Goal: Entertainment & Leisure: Browse casually

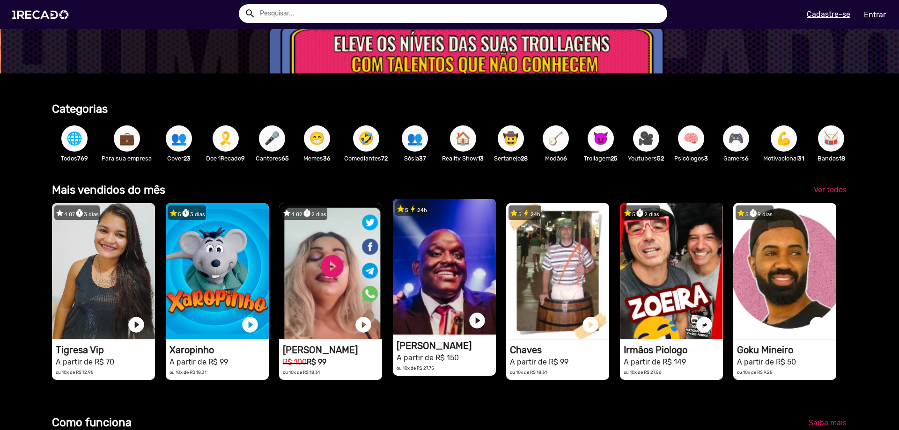
scroll to position [0, 2696]
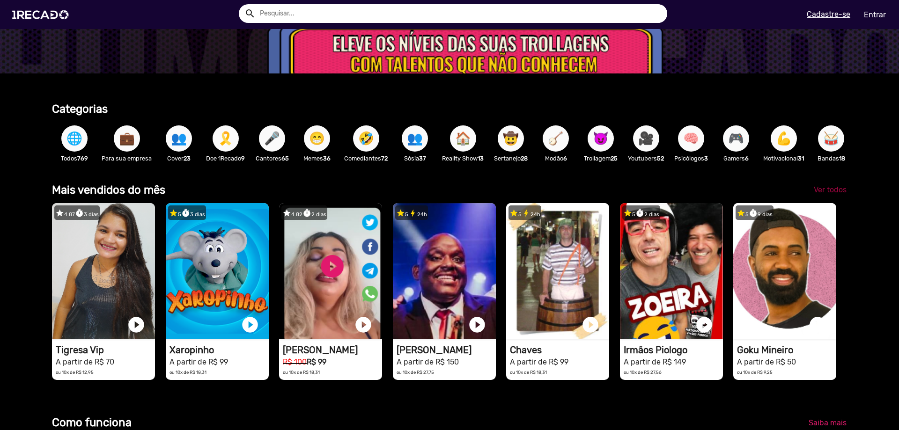
click at [829, 189] on span "Ver todos" at bounding box center [830, 189] width 33 height 9
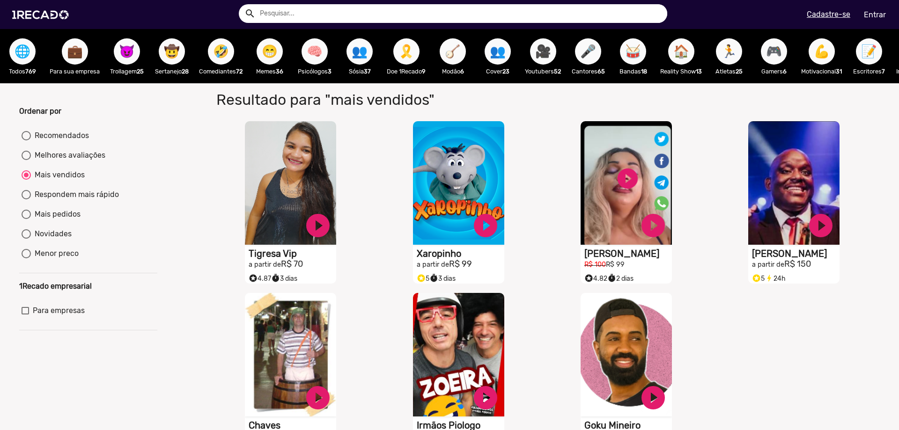
click at [211, 54] on button "🤣" at bounding box center [221, 51] width 26 height 26
radio input "true"
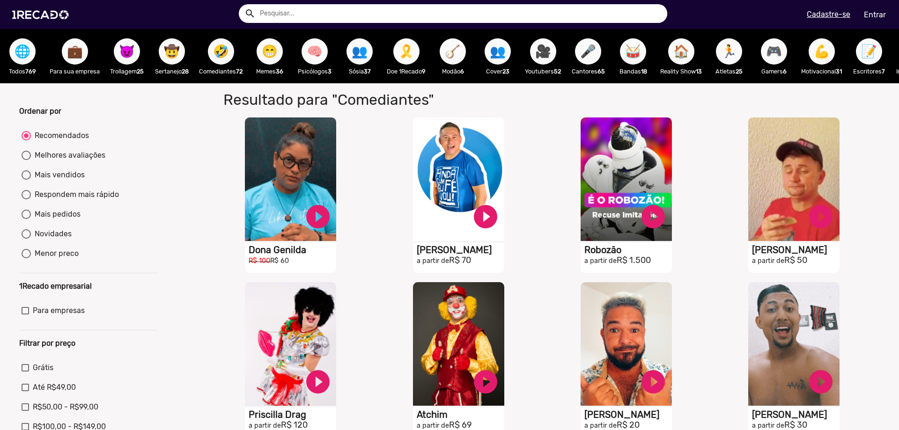
click at [170, 54] on span "🤠" at bounding box center [172, 51] width 16 height 26
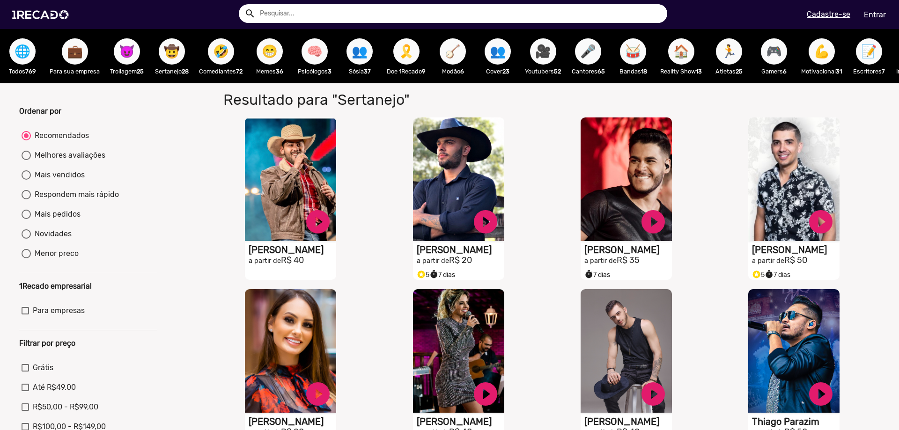
click at [119, 56] on span "😈" at bounding box center [127, 51] width 16 height 26
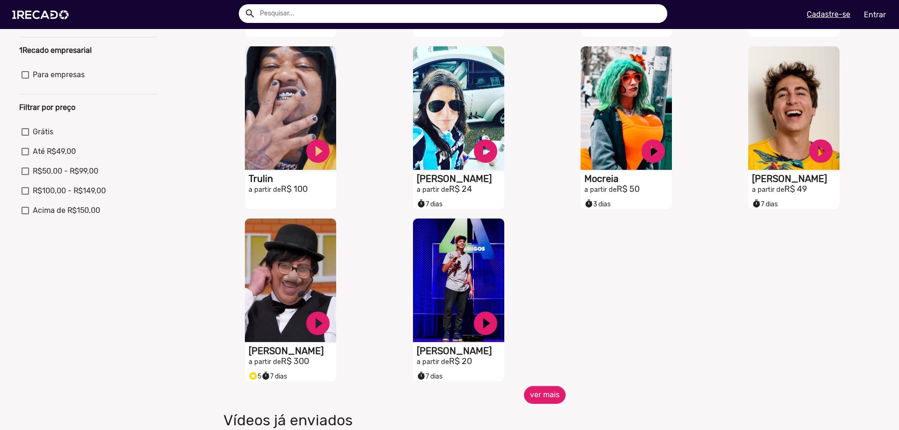
scroll to position [267, 0]
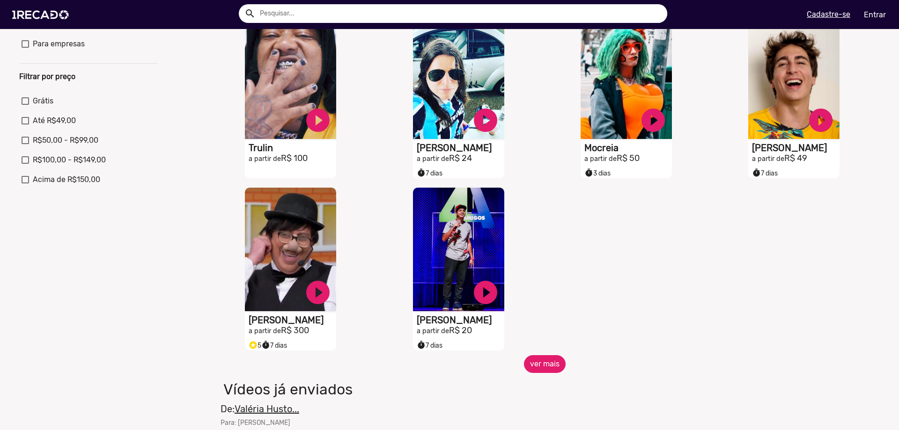
click at [548, 364] on button "ver mais" at bounding box center [545, 364] width 42 height 18
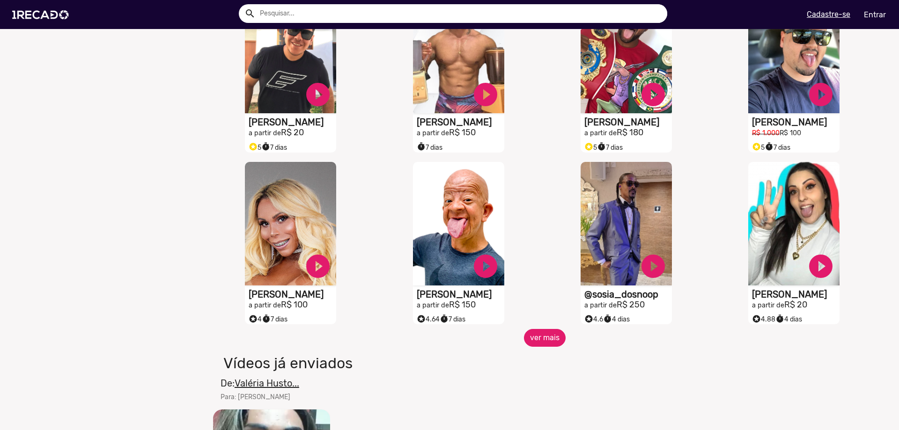
scroll to position [640, 0]
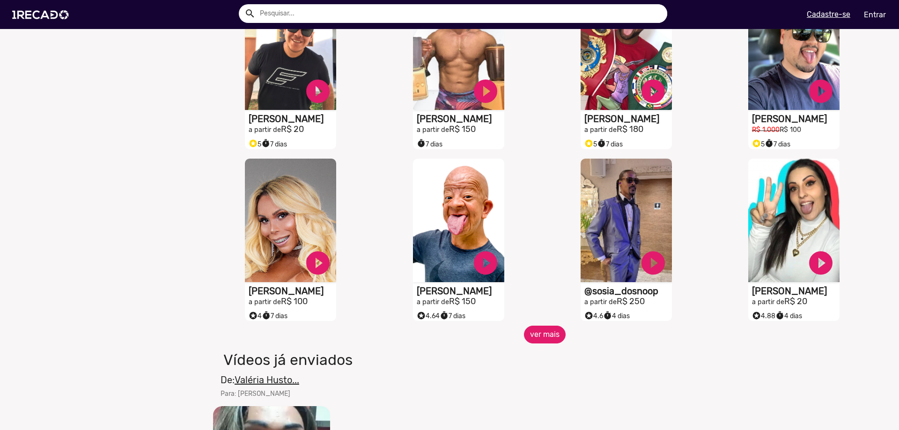
click at [554, 337] on button "ver mais" at bounding box center [545, 335] width 42 height 18
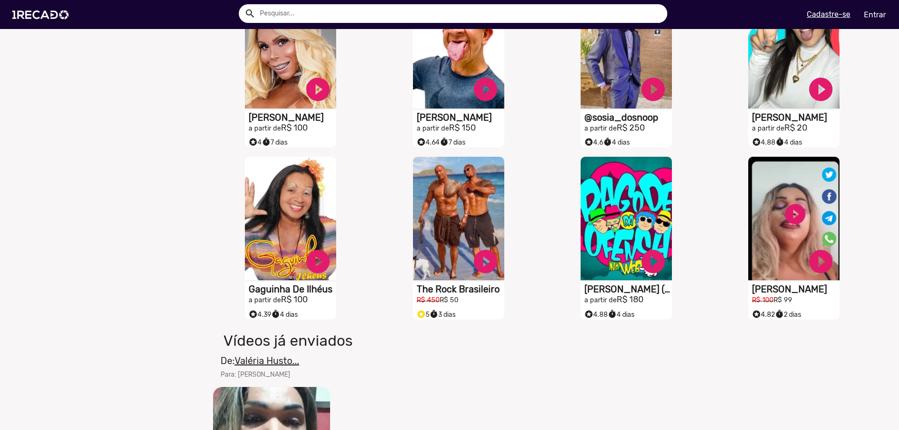
scroll to position [800, 0]
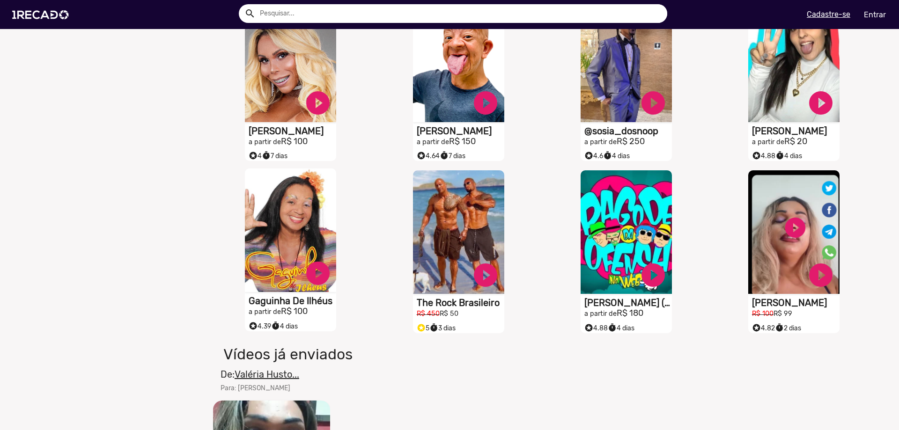
click at [299, 205] on video "S1RECADO vídeos dedicados para fãs e empresas" at bounding box center [290, 231] width 91 height 124
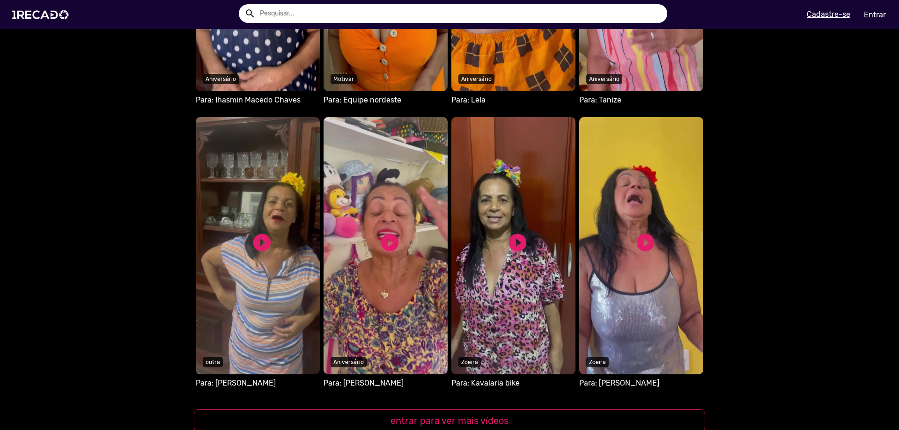
click at [52, 11] on img at bounding box center [42, 15] width 71 height 40
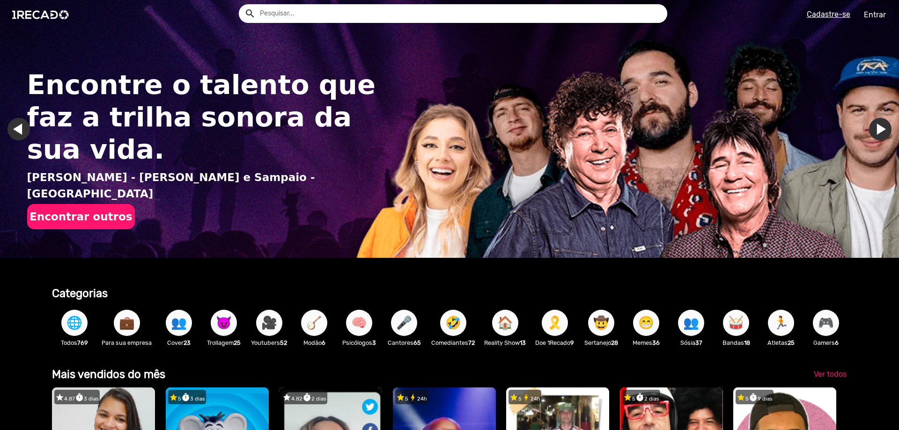
scroll to position [0, 644]
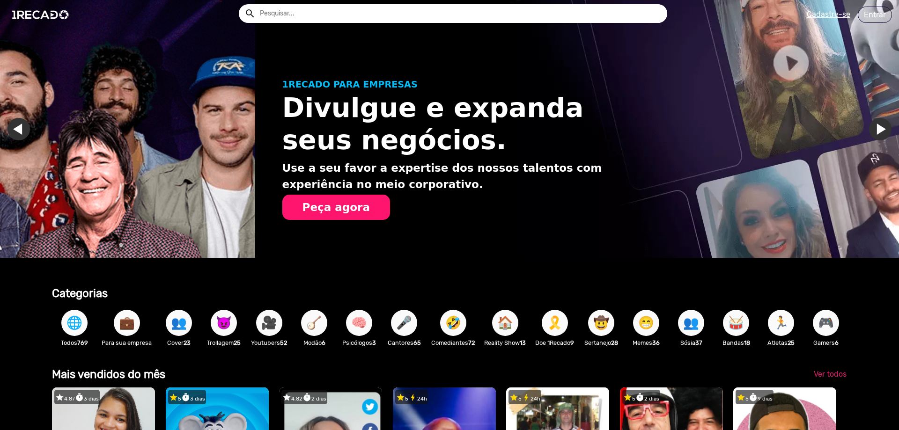
click at [789, 324] on span "🏃" at bounding box center [781, 323] width 16 height 26
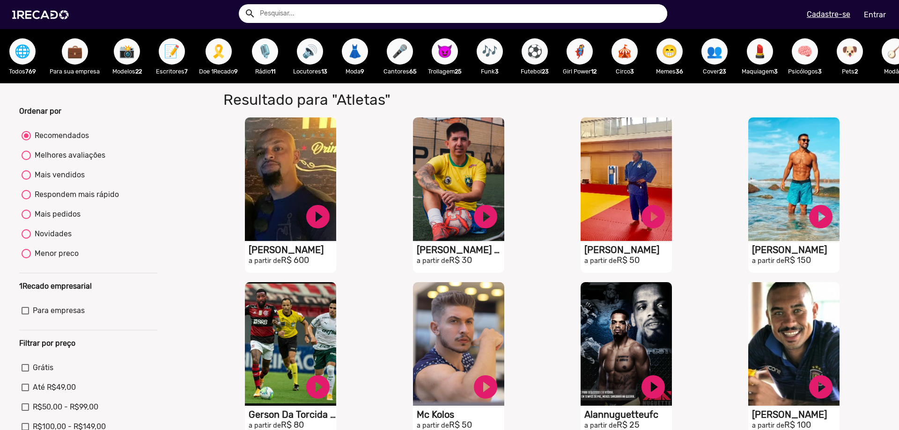
click at [852, 54] on span "🐶" at bounding box center [850, 51] width 16 height 26
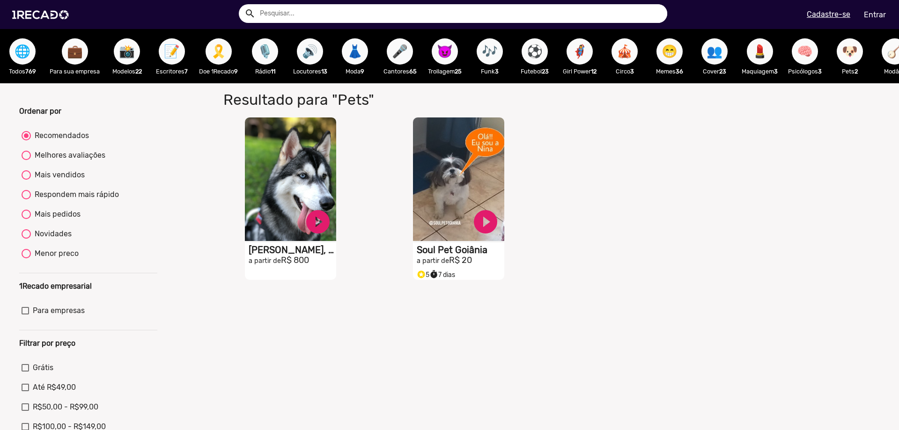
click at [626, 48] on span "🎪" at bounding box center [624, 51] width 16 height 26
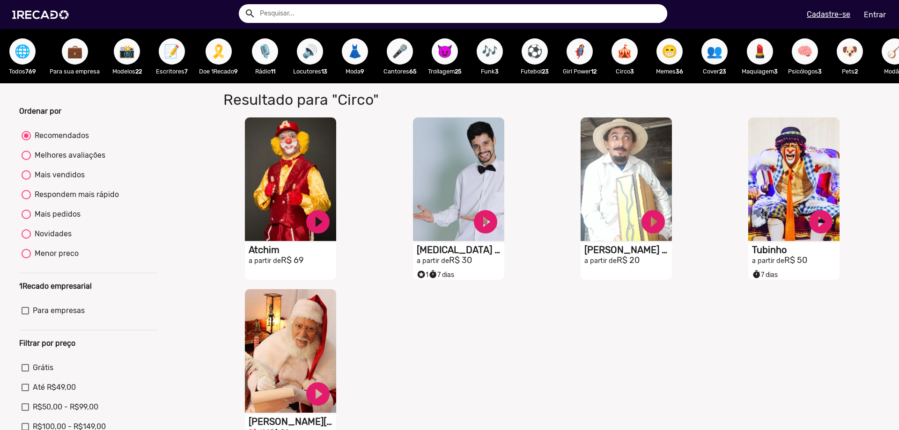
click at [582, 45] on span "🦸‍♀️" at bounding box center [580, 51] width 16 height 26
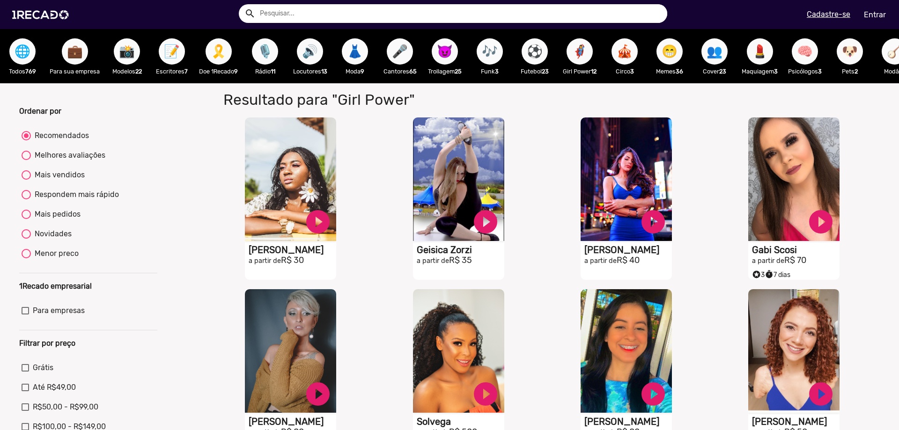
click at [495, 51] on span "🎶" at bounding box center [490, 51] width 16 height 26
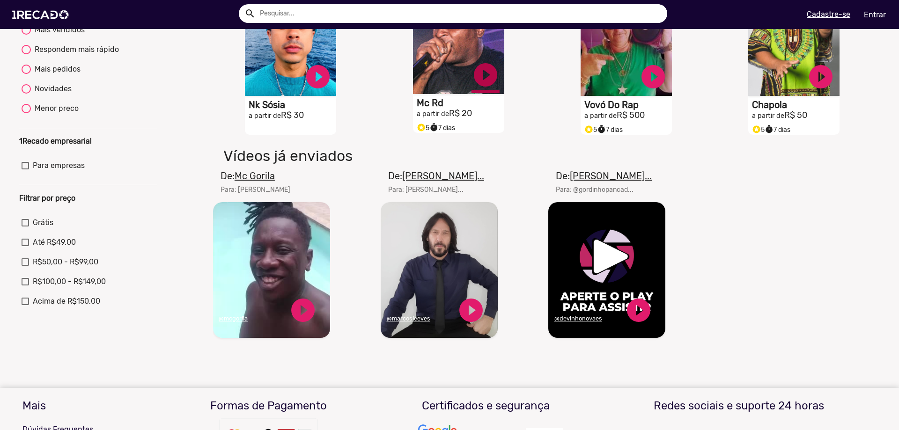
scroll to position [160, 0]
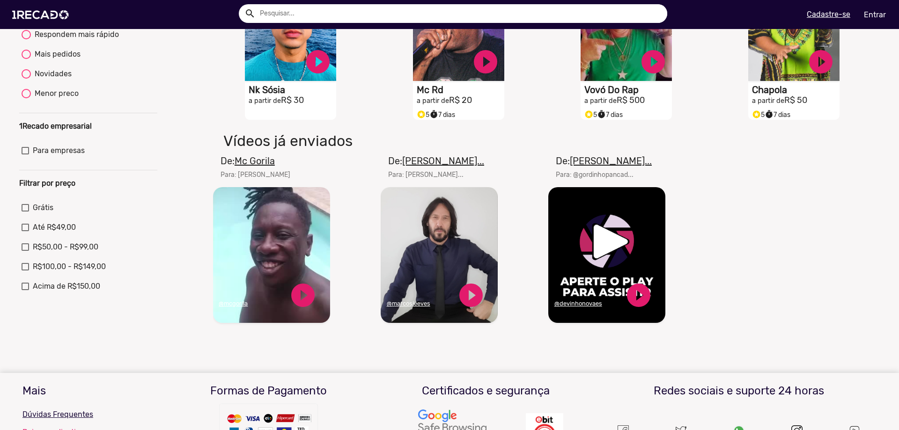
click at [257, 162] on u "Mc Gorila" at bounding box center [255, 160] width 40 height 11
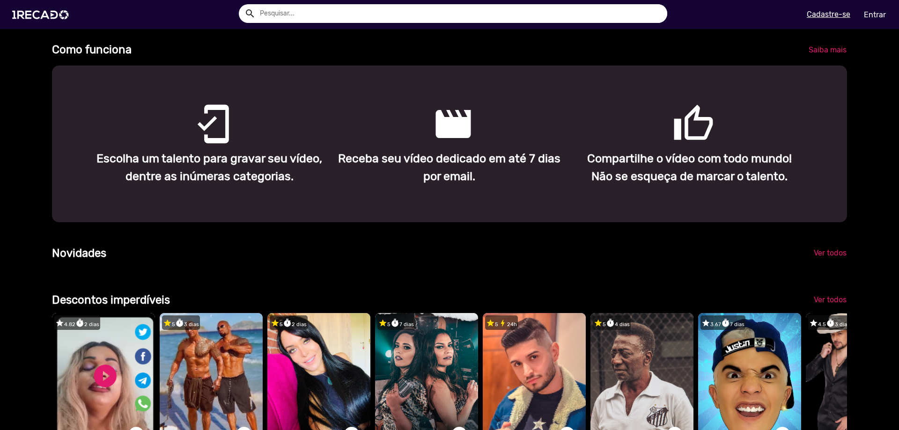
scroll to position [694, 0]
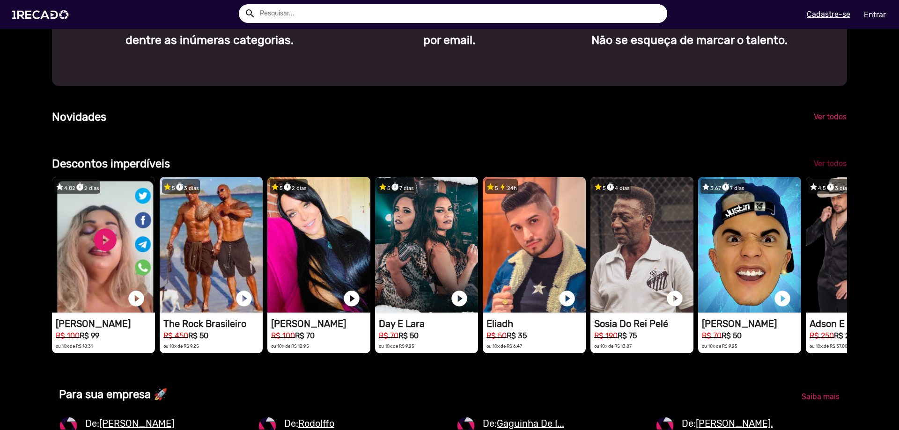
click at [830, 163] on span "Ver todos" at bounding box center [830, 163] width 33 height 9
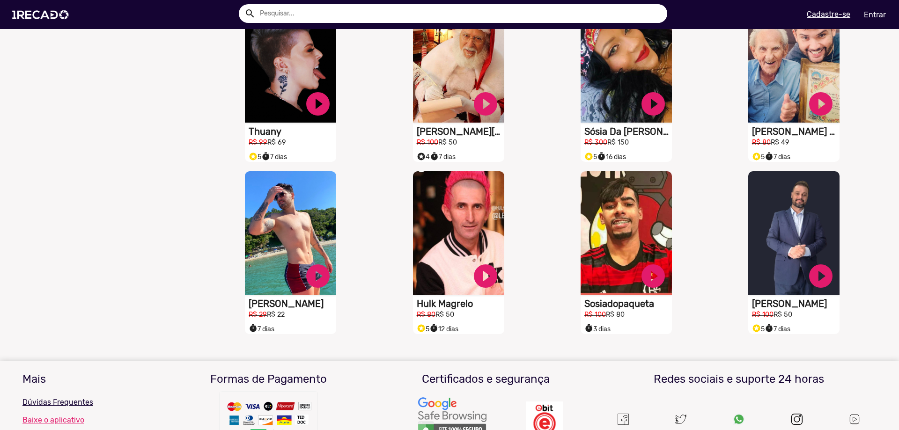
scroll to position [640, 0]
